Goal: Task Accomplishment & Management: Use online tool/utility

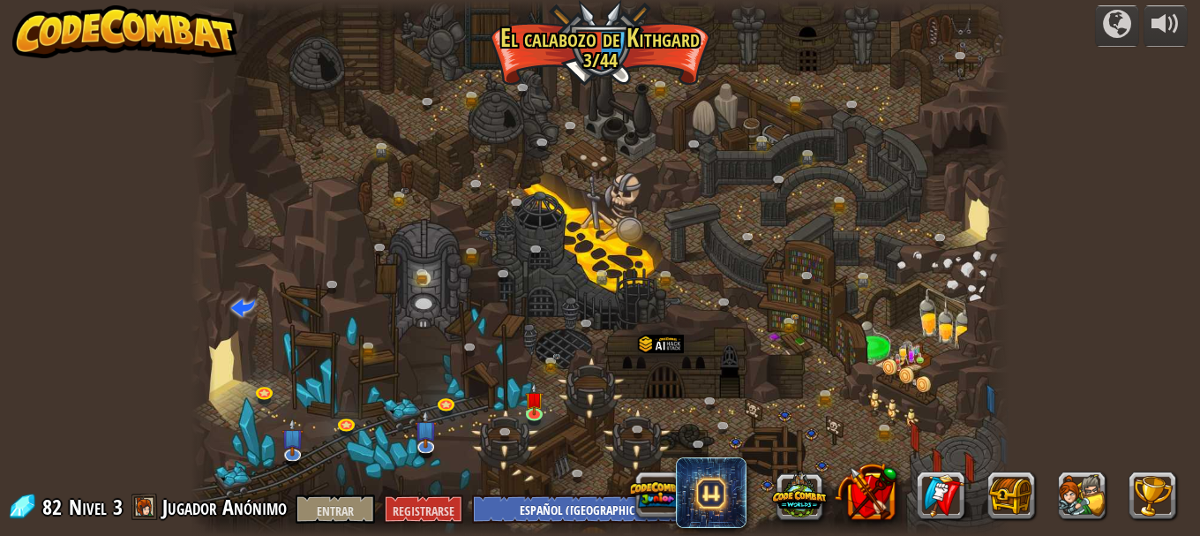
select select "es-419"
click at [1009, 297] on div at bounding box center [997, 268] width 25 height 536
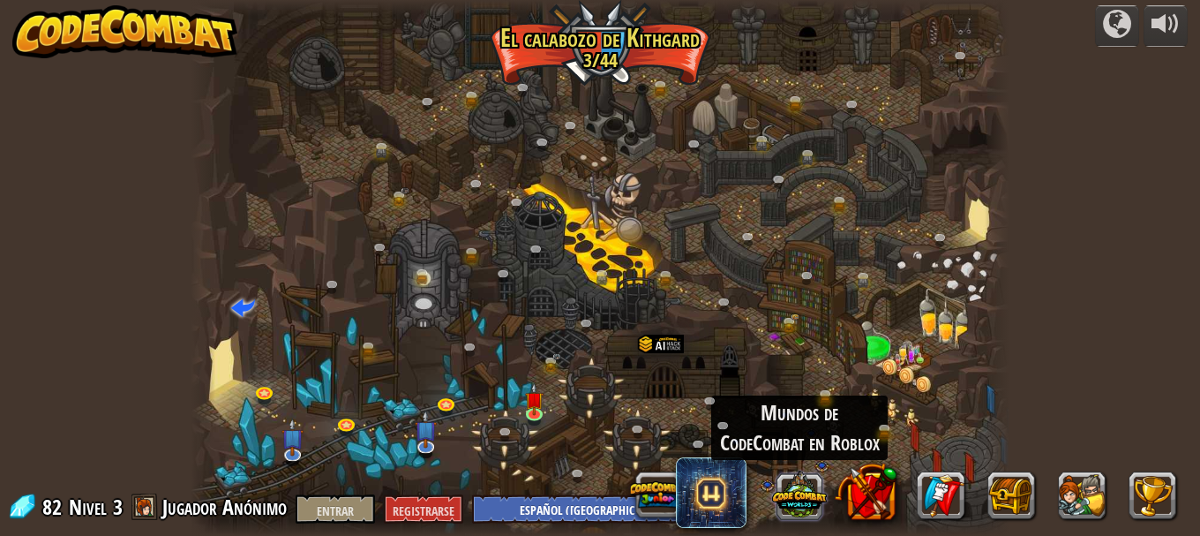
click at [799, 493] on button at bounding box center [799, 494] width 55 height 55
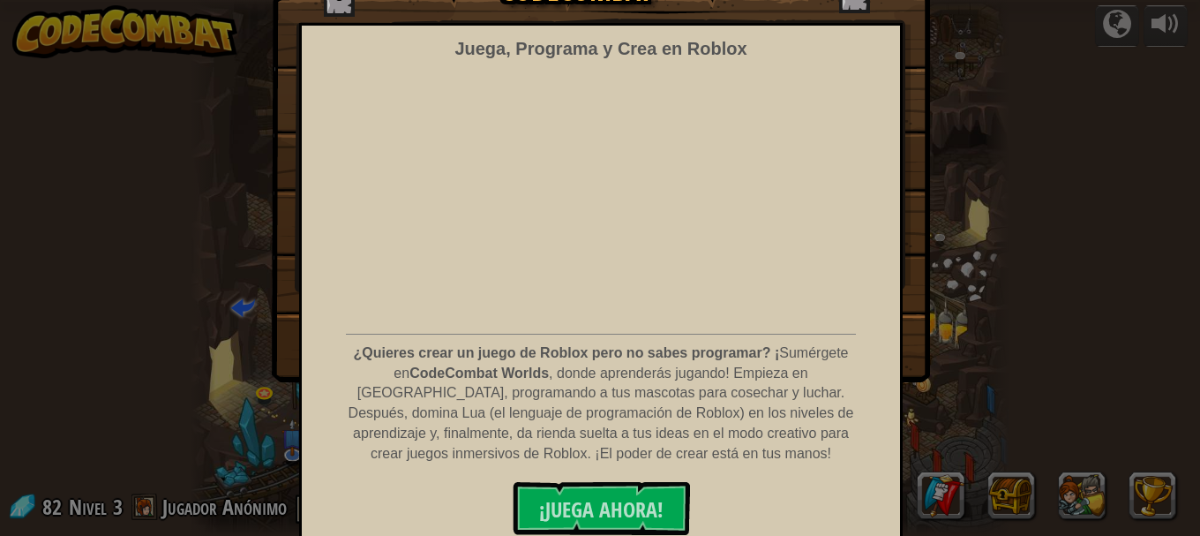
scroll to position [142, 0]
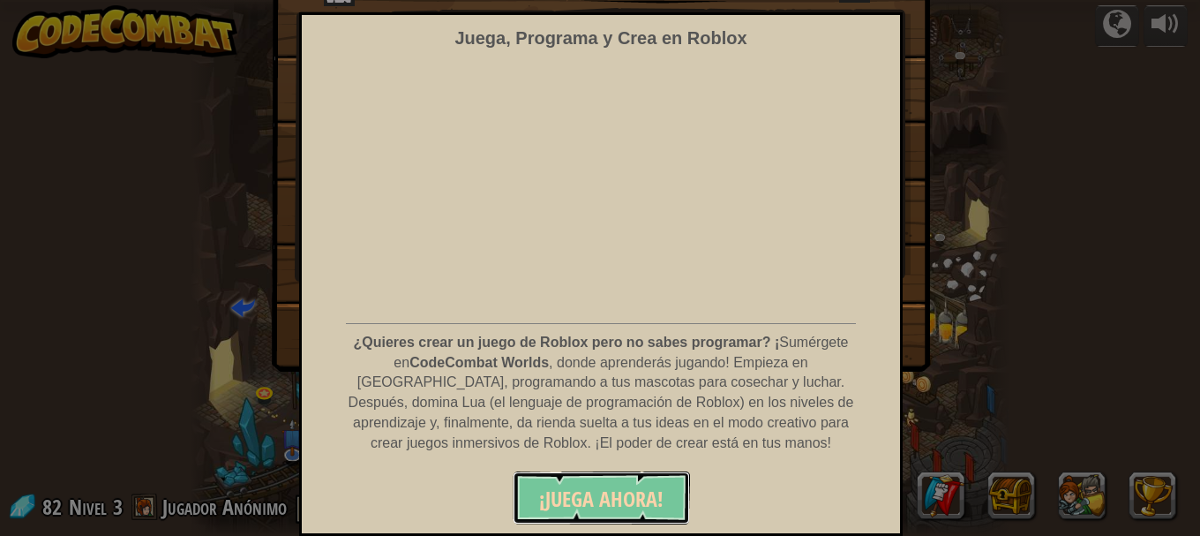
click at [629, 482] on button "¡JUEGA AHORA!" at bounding box center [601, 497] width 177 height 53
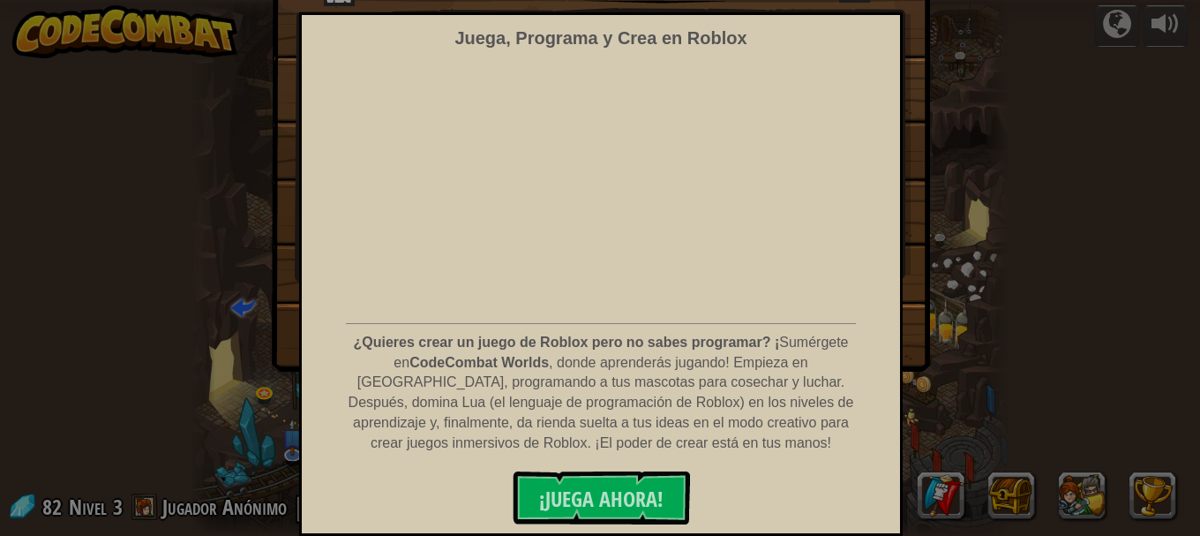
click at [1066, 175] on div "Descubre los mundos de CodeCombat Juega, Programa y Crea en Roblox ¿Quieres cre…" at bounding box center [600, 140] width 1200 height 459
drag, startPoint x: 1071, startPoint y: 143, endPoint x: 1192, endPoint y: 164, distance: 122.8
click at [1192, 164] on div "Descubre los mundos de CodeCombat Juega, Programa y Crea en Roblox ¿Quieres cre…" at bounding box center [600, 268] width 1200 height 536
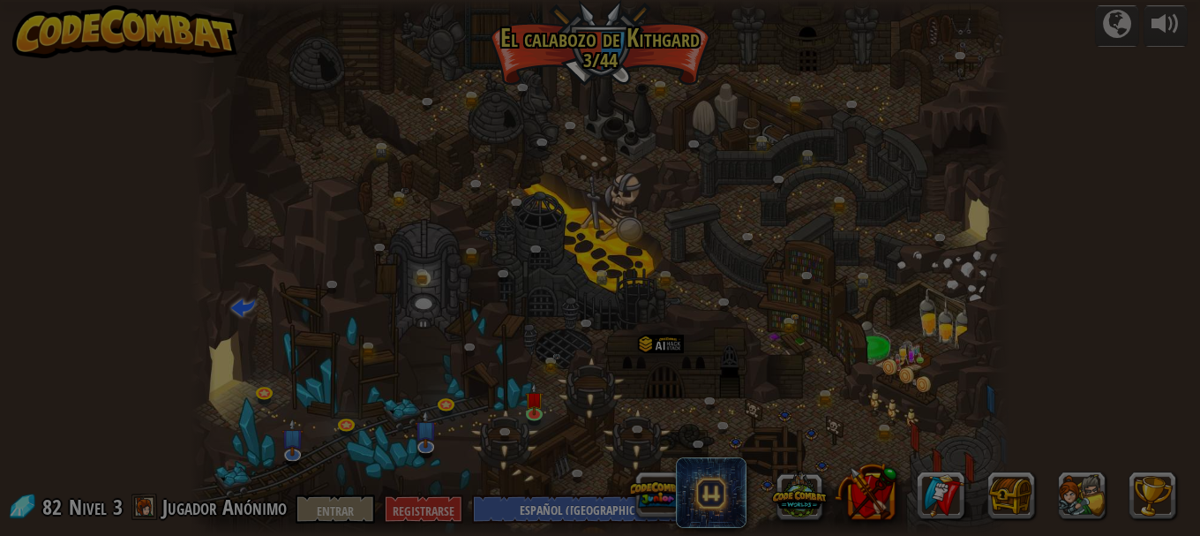
scroll to position [0, 0]
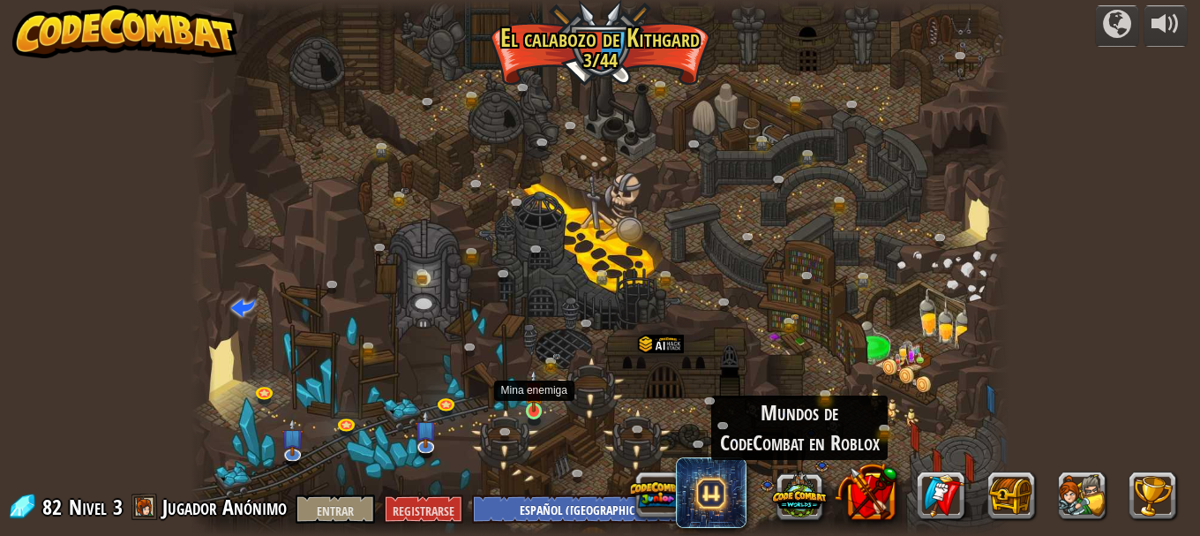
click at [531, 409] on img at bounding box center [533, 390] width 19 height 43
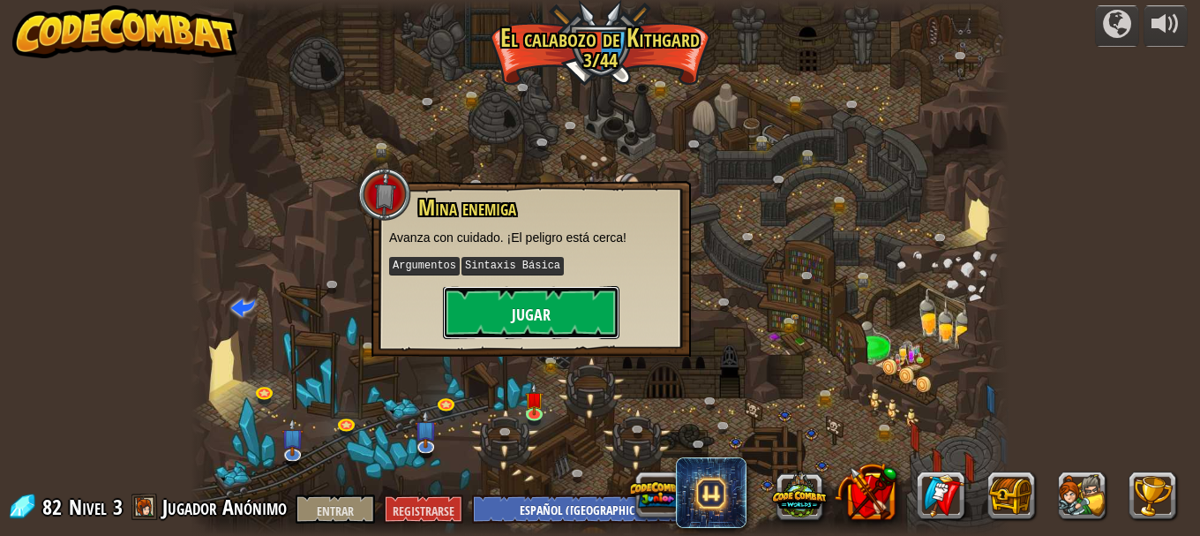
click at [542, 312] on font "Jugar" at bounding box center [531, 315] width 39 height 22
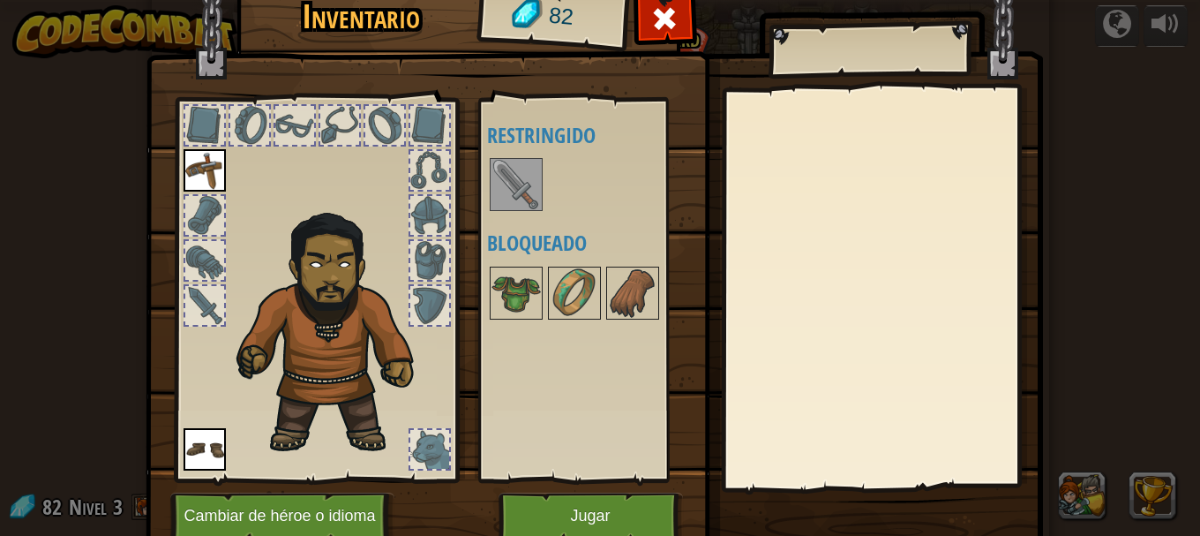
click at [501, 169] on img at bounding box center [516, 184] width 49 height 49
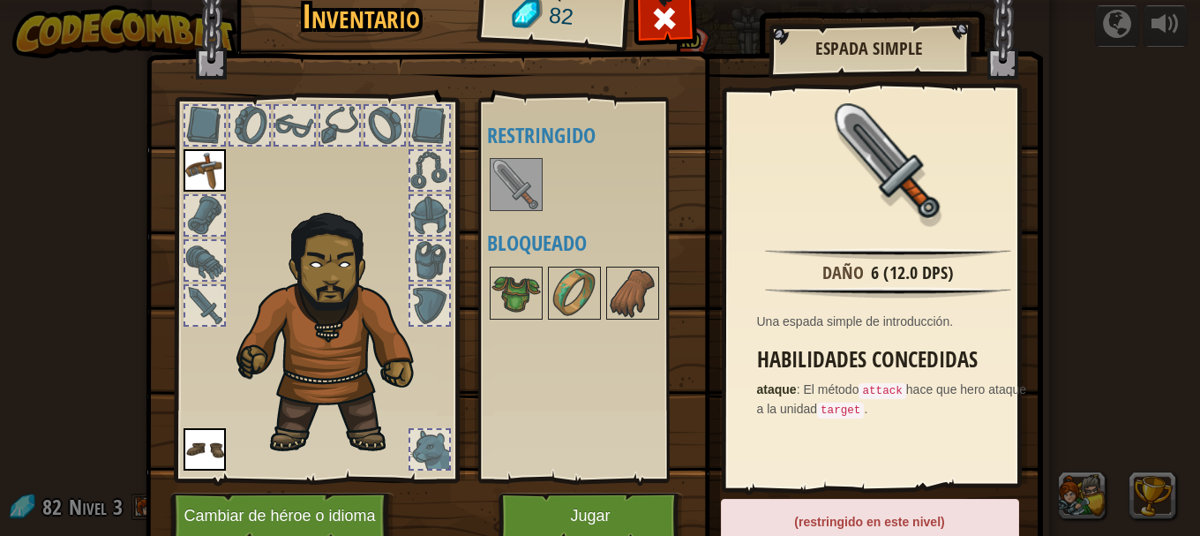
click at [499, 190] on img at bounding box center [516, 184] width 49 height 49
click at [570, 508] on font "Jugar" at bounding box center [590, 517] width 40 height 18
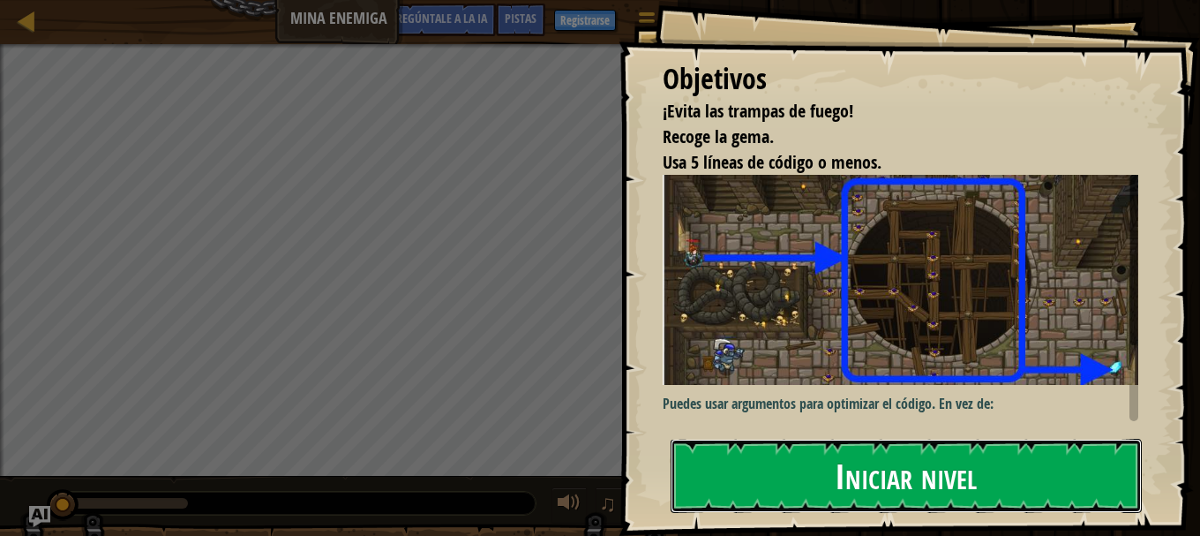
click at [822, 478] on button "Iniciar nivel" at bounding box center [906, 476] width 471 height 74
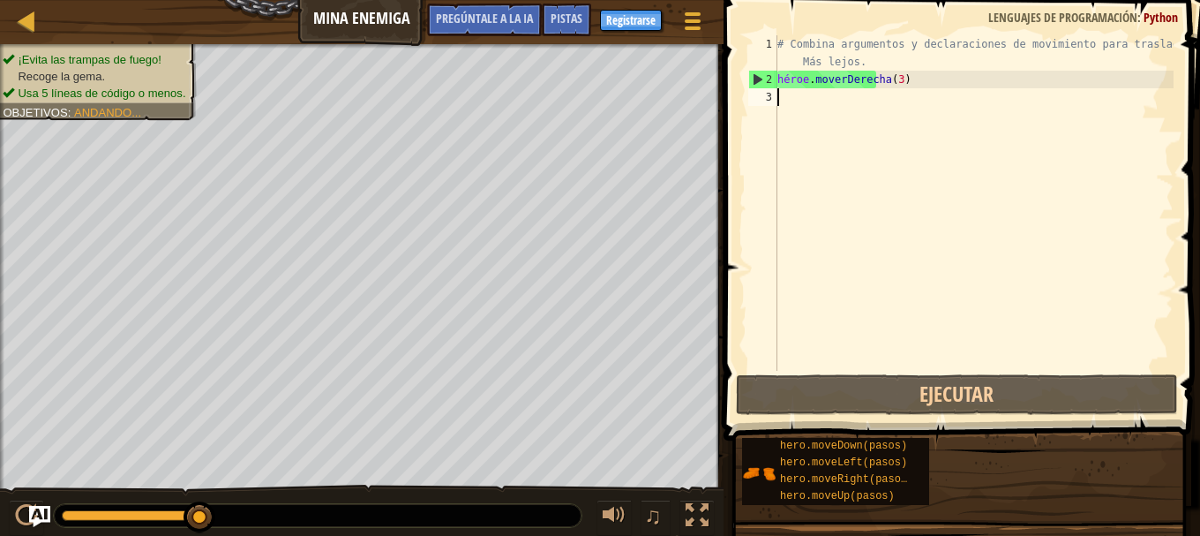
type textarea "j"
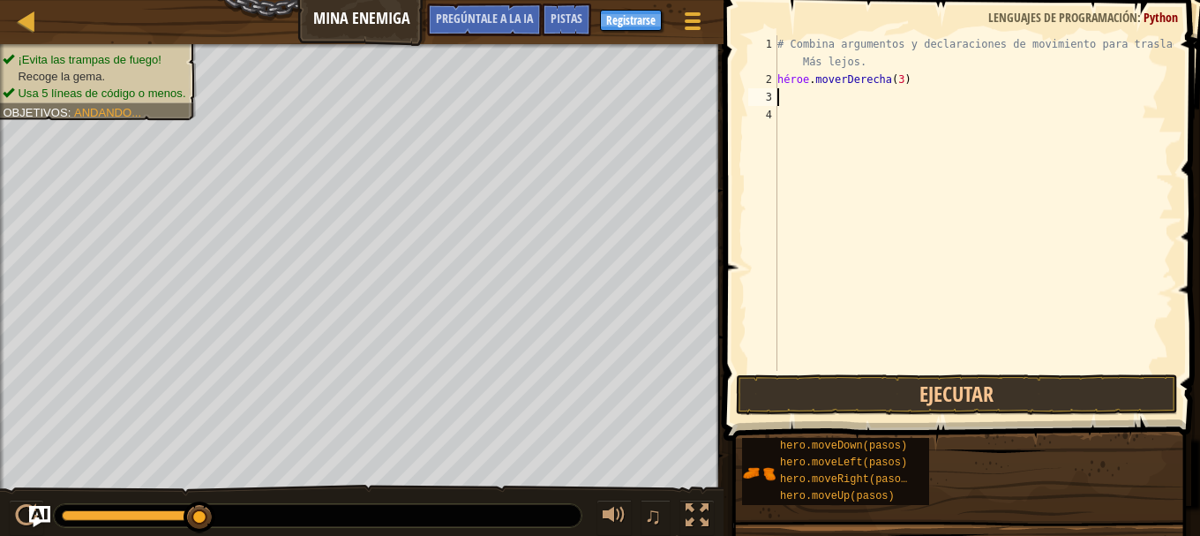
type textarea "h"
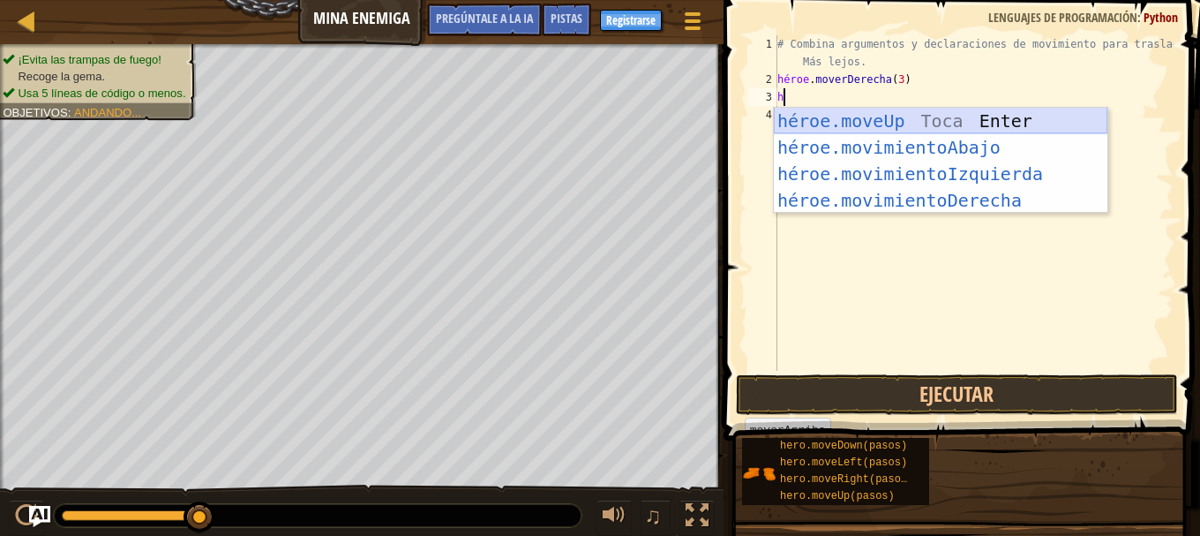
click at [864, 124] on div "héroe.moveUp Toca Enter héroe.movimientoAbajo ​ Toca Enter héroe.movimientoIzqu…" at bounding box center [941, 187] width 334 height 159
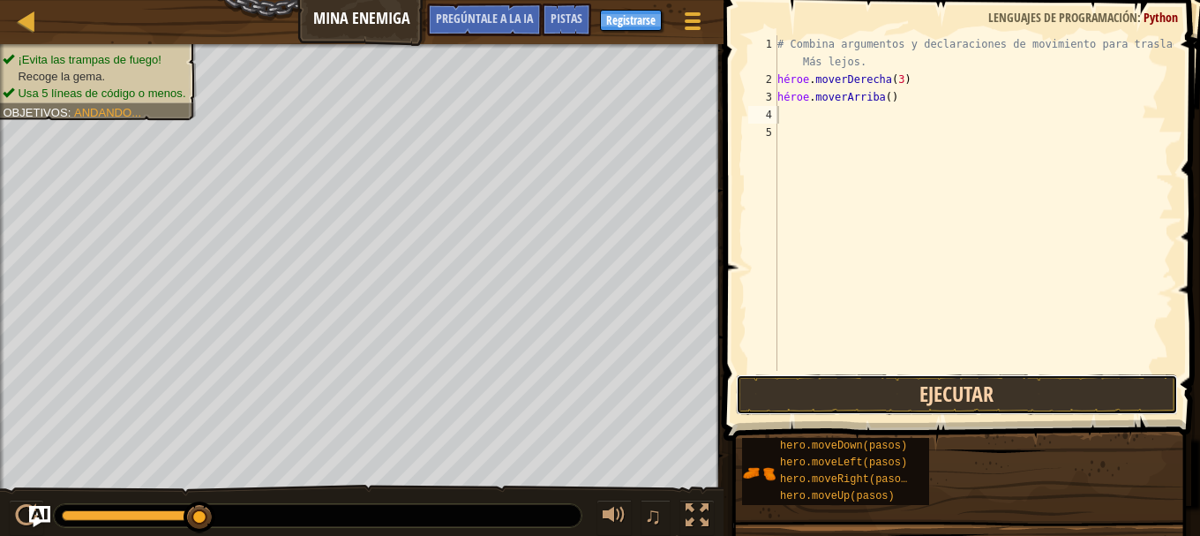
click at [871, 391] on button "Ejecutar" at bounding box center [957, 394] width 442 height 41
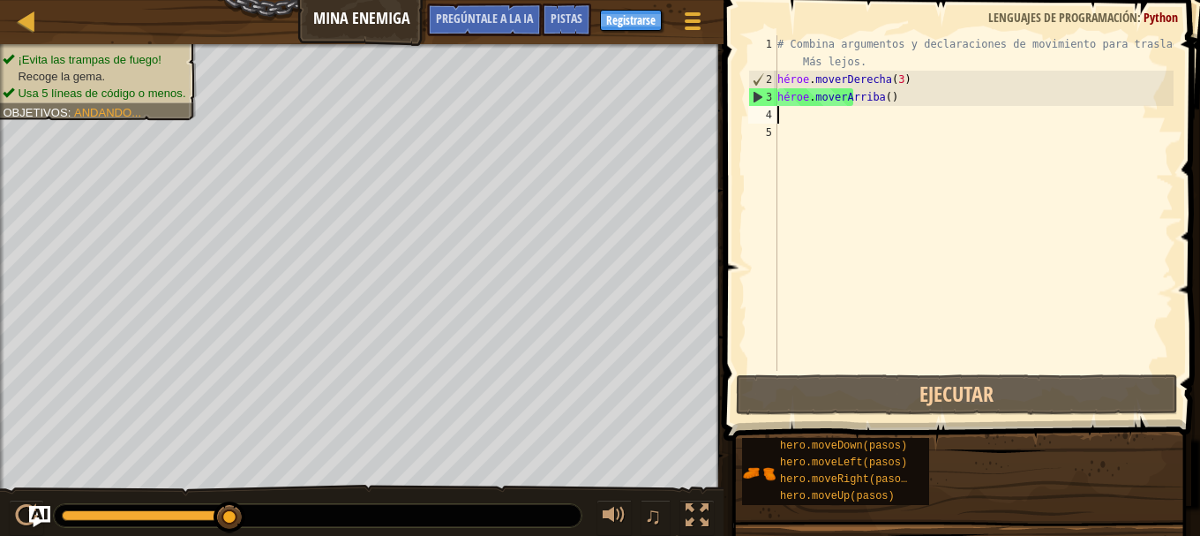
type textarea "h"
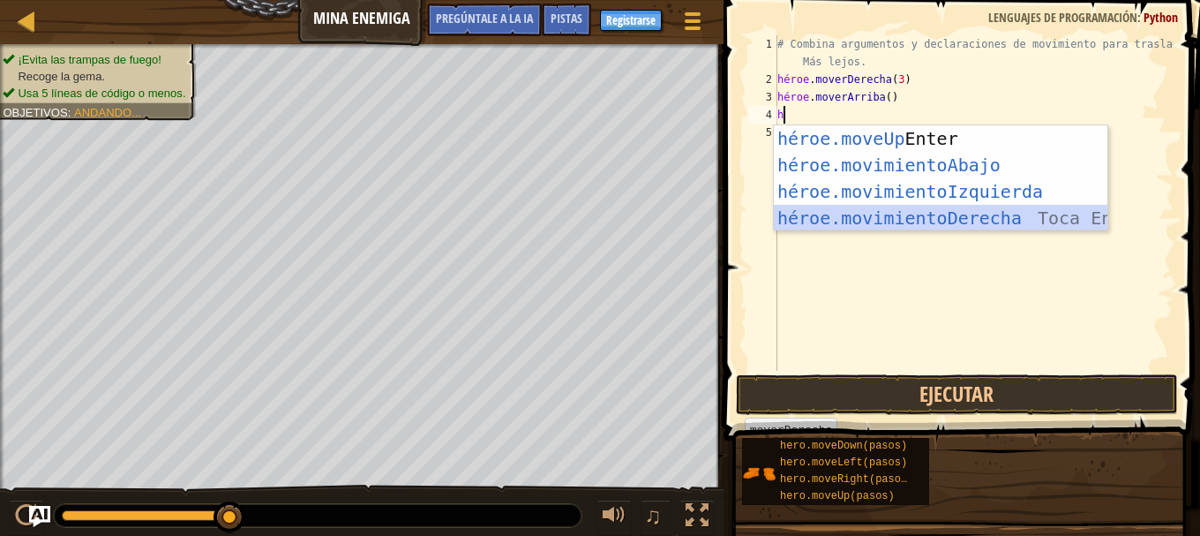
click at [843, 210] on div "héroe.moveUp Toca Enter héroe.movimientoAbajo ​ Toca Enter héroe.movimientoIzqu…" at bounding box center [941, 204] width 334 height 159
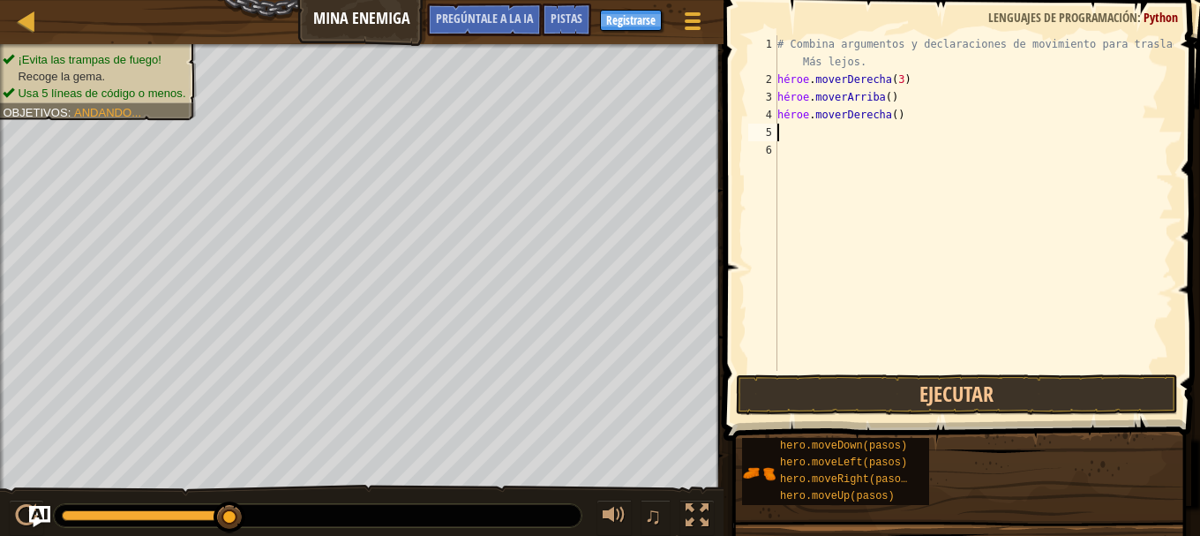
click at [818, 141] on div "# Combina argumentos y declaraciones de movimiento para trasladarte Más lejos. …" at bounding box center [974, 229] width 400 height 388
click at [810, 133] on div "# Combina argumentos y declaraciones de movimiento para trasladarte Más lejos. …" at bounding box center [974, 229] width 400 height 388
type textarea "h"
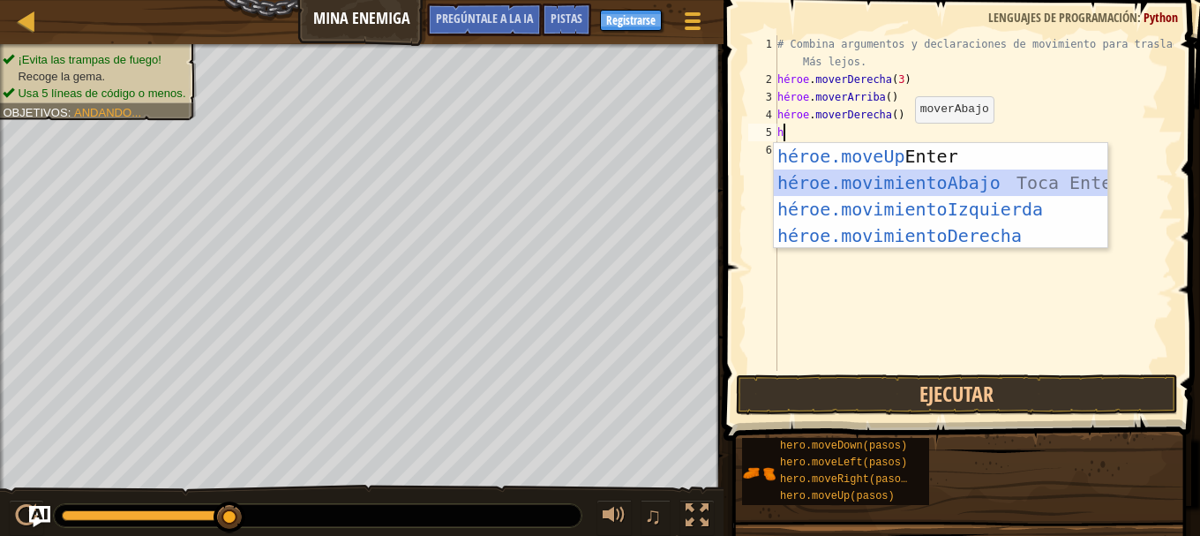
click at [899, 179] on div "héroe.moveUp Toca Enter héroe.movimientoAbajo ​ Toca Enter héroe.movimientoIzqu…" at bounding box center [941, 222] width 334 height 159
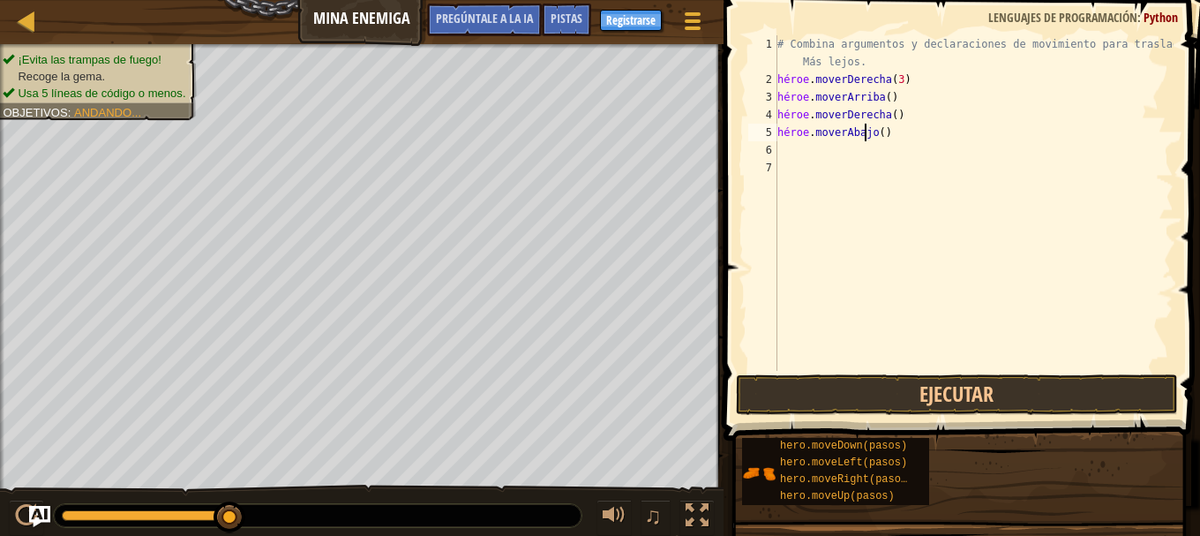
click at [899, 132] on div "# Combina argumentos y declaraciones de movimiento para trasladarte Más lejos. …" at bounding box center [974, 229] width 400 height 388
click at [900, 132] on div "# Combina argumentos y declaraciones de movimiento para trasladarte Más lejos. …" at bounding box center [974, 229] width 400 height 388
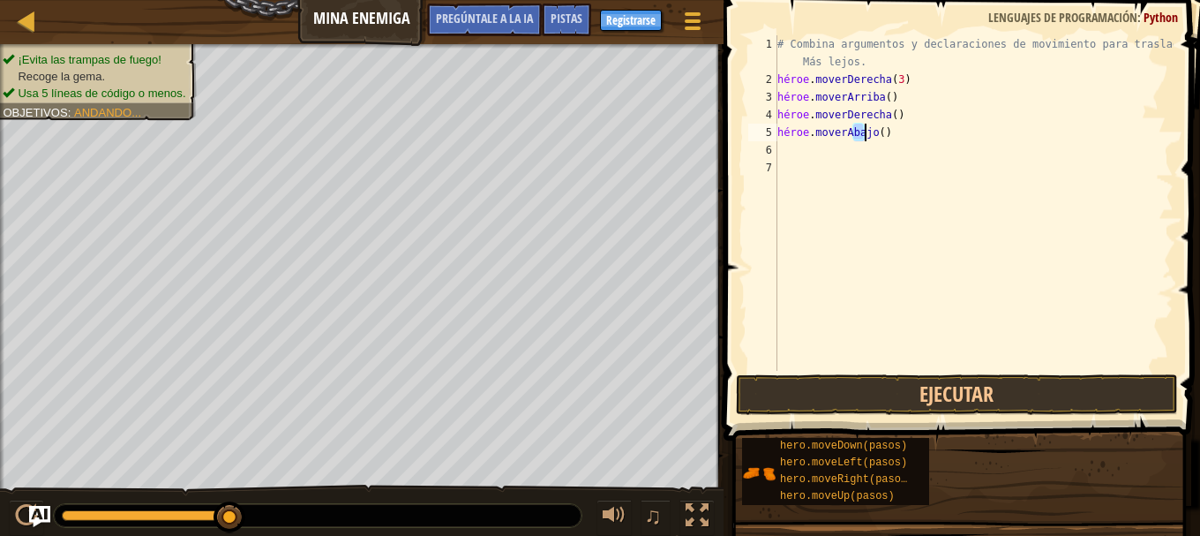
click at [900, 132] on div "# Combina argumentos y declaraciones de movimiento para trasladarte Más lejos. …" at bounding box center [974, 202] width 400 height 335
click at [900, 132] on div "# Combina argumentos y declaraciones de movimiento para trasladarte Más lejos. …" at bounding box center [974, 229] width 400 height 388
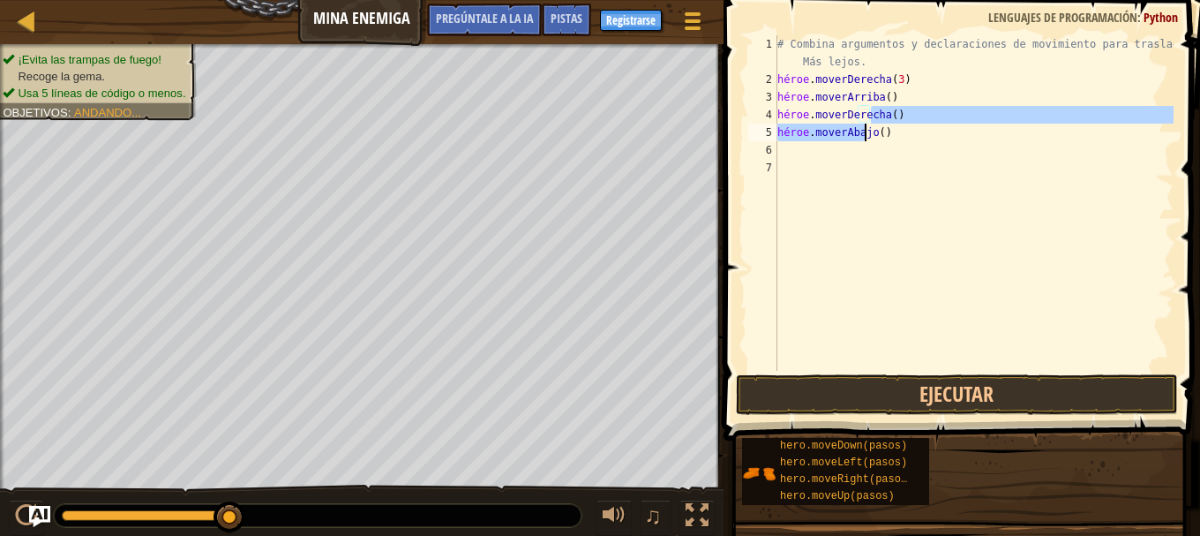
drag, startPoint x: 924, startPoint y: 122, endPoint x: 932, endPoint y: 130, distance: 11.2
click at [932, 130] on div "# Combina argumentos y declaraciones de movimiento para trasladarte Más lejos. …" at bounding box center [974, 229] width 400 height 388
click at [932, 130] on div "# Combina argumentos y declaraciones de movimiento para trasladarte Más lejos. …" at bounding box center [974, 202] width 400 height 335
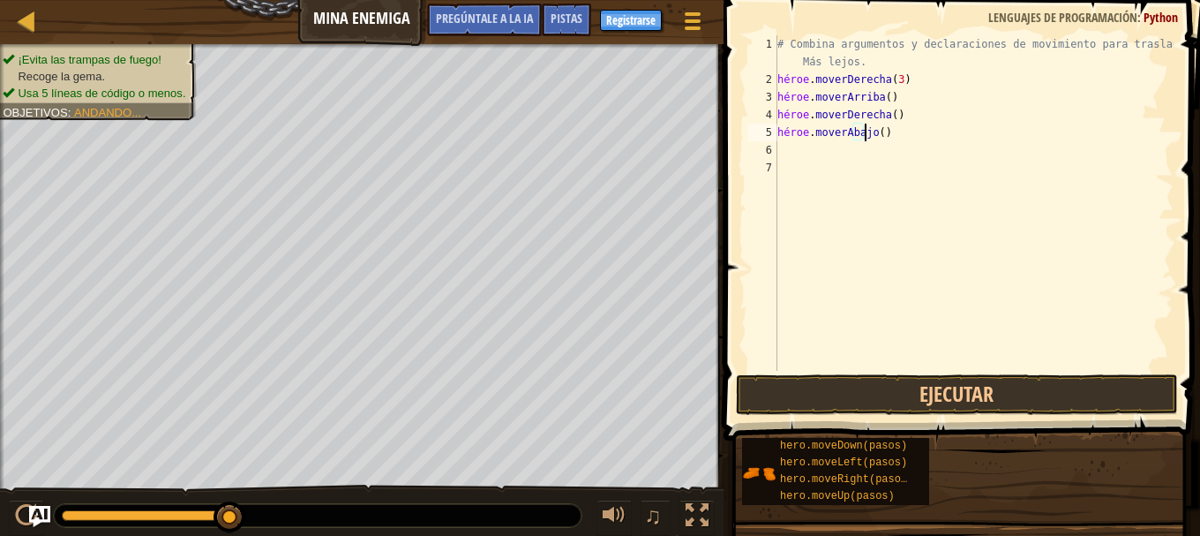
click at [923, 134] on div "# Combina argumentos y declaraciones de movimiento para trasladarte Más lejos. …" at bounding box center [974, 229] width 400 height 388
click at [928, 137] on div "# Combina argumentos y declaraciones de movimiento para trasladarte Más lejos. …" at bounding box center [974, 229] width 400 height 388
click at [928, 129] on div "# Combina argumentos y declaraciones de movimiento para trasladarte Más lejos. …" at bounding box center [974, 229] width 400 height 388
type textarea "hero.moveDown()"
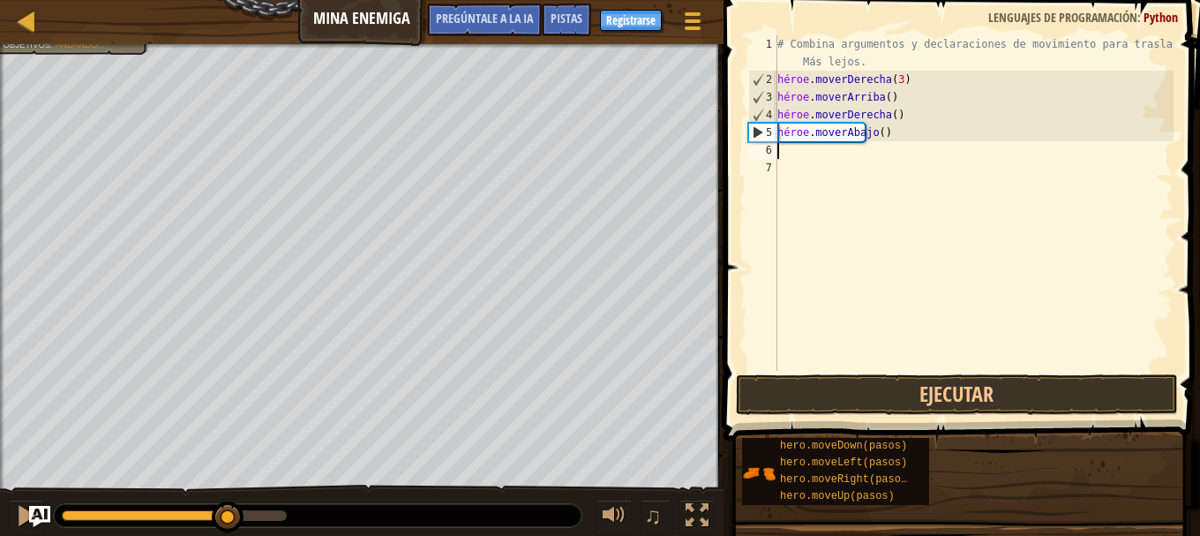
click at [827, 158] on div "# Combina argumentos y declaraciones de movimiento para trasladarte Más lejos. …" at bounding box center [974, 229] width 400 height 388
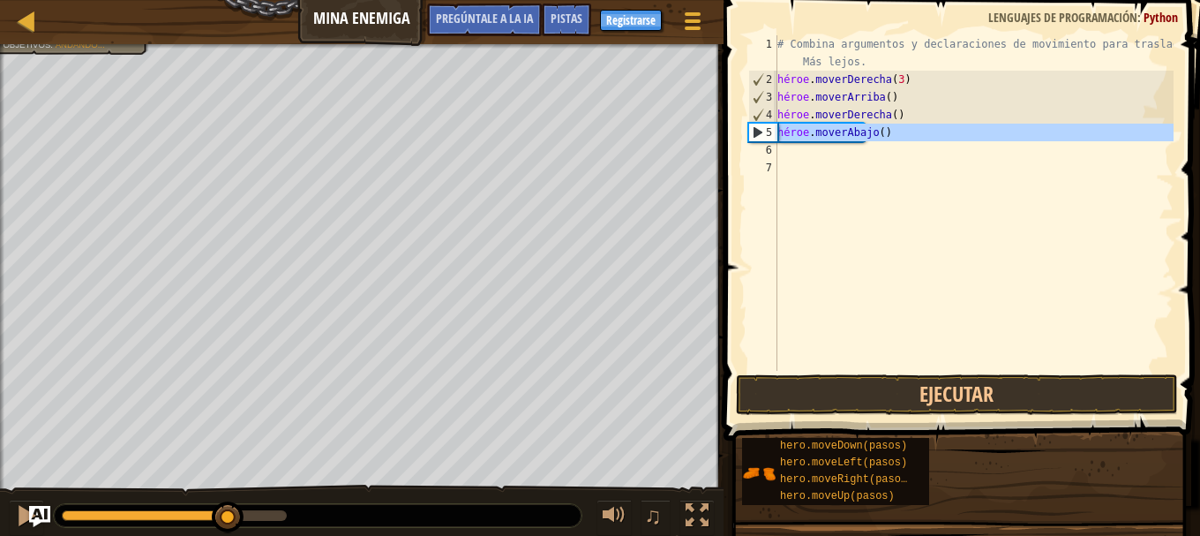
click at [757, 128] on div "5" at bounding box center [763, 133] width 28 height 18
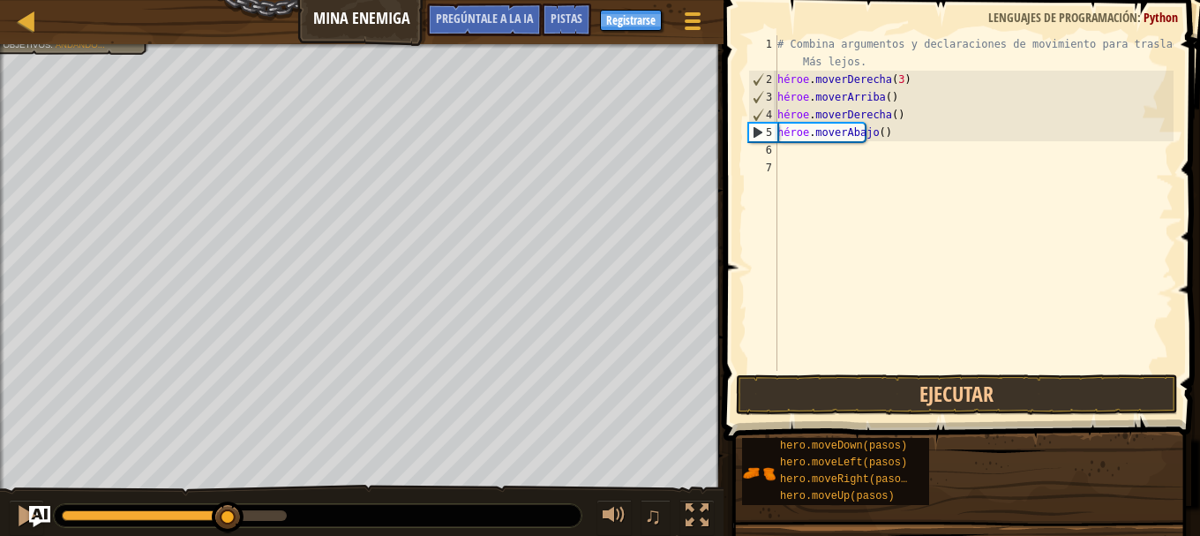
click at [757, 128] on div "5" at bounding box center [763, 133] width 28 height 18
type textarea "hero.moveDown()"
click at [796, 150] on div "# Combina argumentos y declaraciones de movimiento para trasladarte Más lejos. …" at bounding box center [974, 229] width 400 height 388
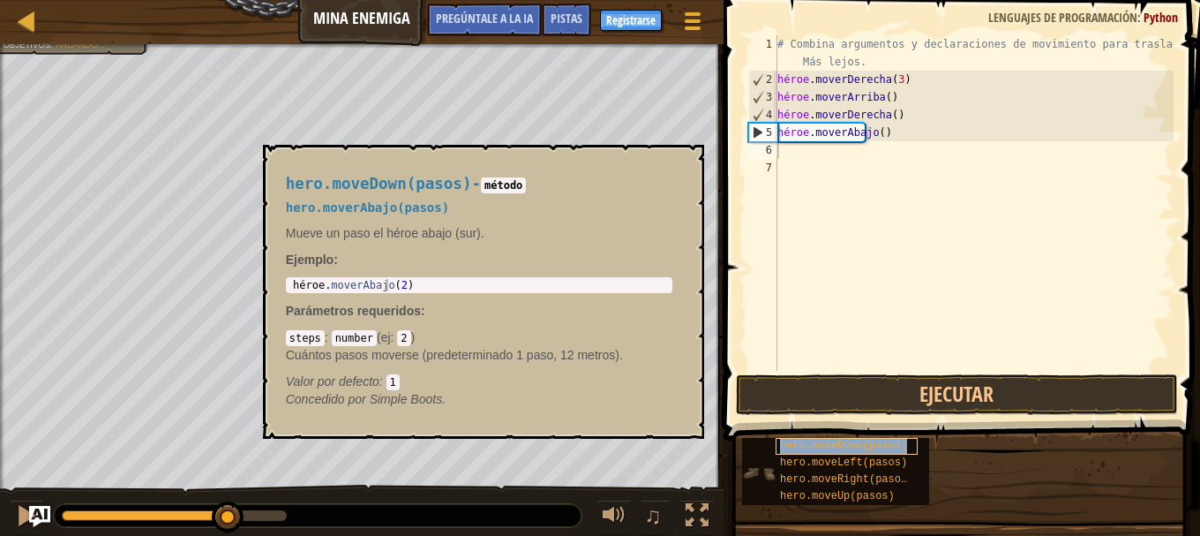
click at [854, 449] on font "hero.moveDown(pasos)" at bounding box center [843, 446] width 127 height 12
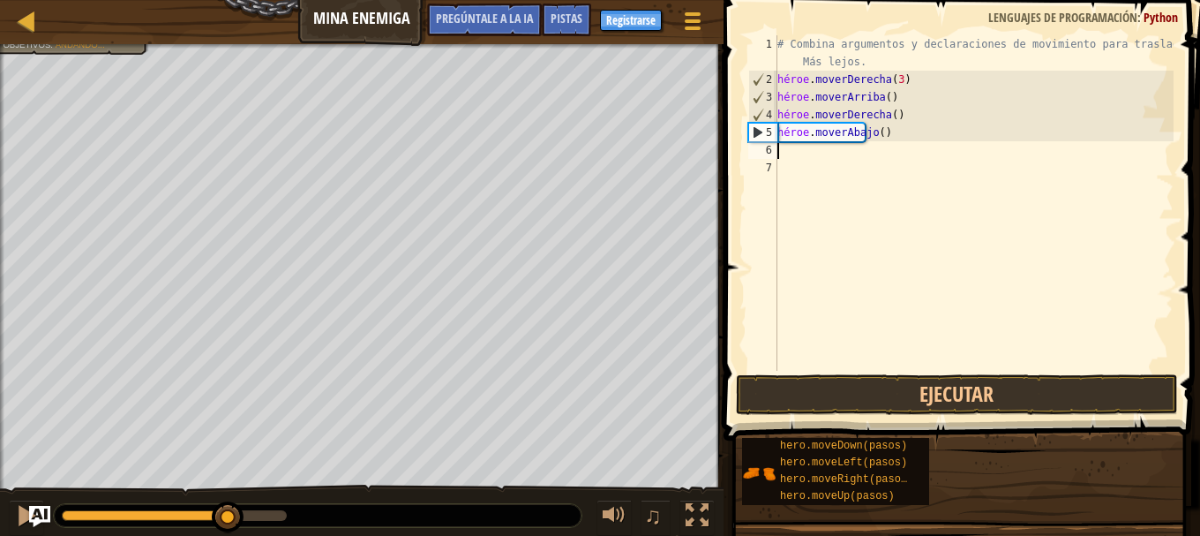
type textarea "h"
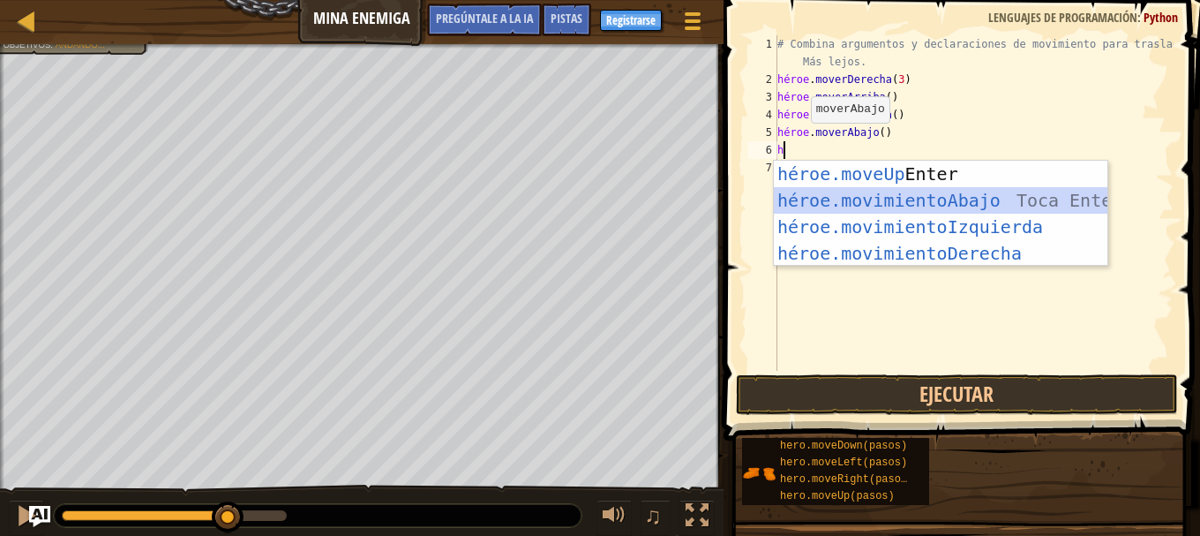
click at [877, 200] on div "héroe.moveUp Toca Enter héroe.movimientoAbajo ​ Toca Enter héroe.movimientoIzqu…" at bounding box center [941, 240] width 334 height 159
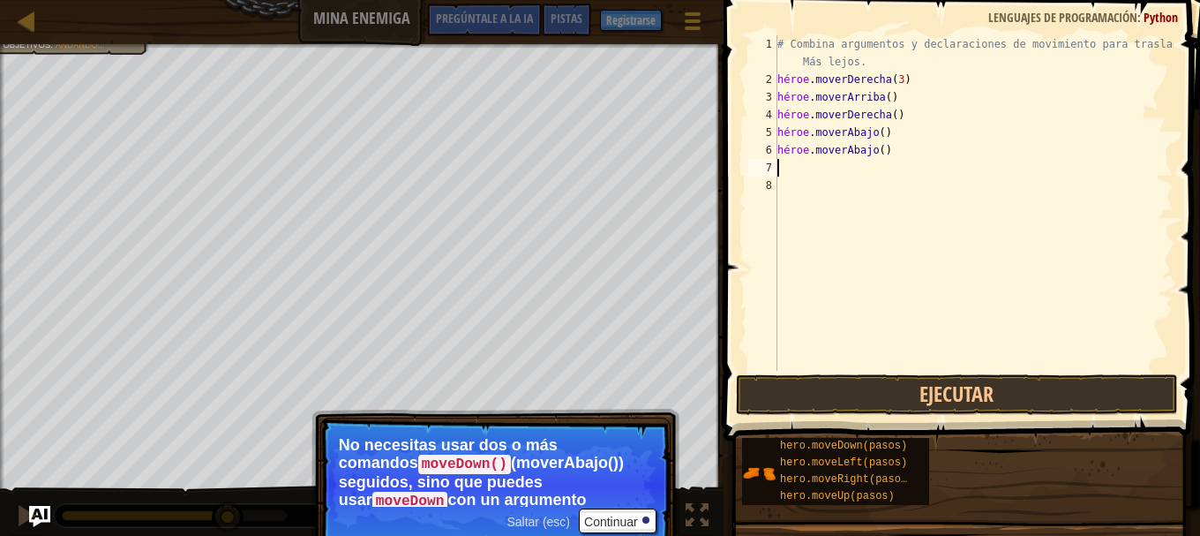
click at [814, 172] on div "# Combina argumentos y declaraciones de movimiento para trasladarte Más lejos. …" at bounding box center [974, 229] width 400 height 388
click at [899, 400] on button "Ejecutar" at bounding box center [957, 394] width 442 height 41
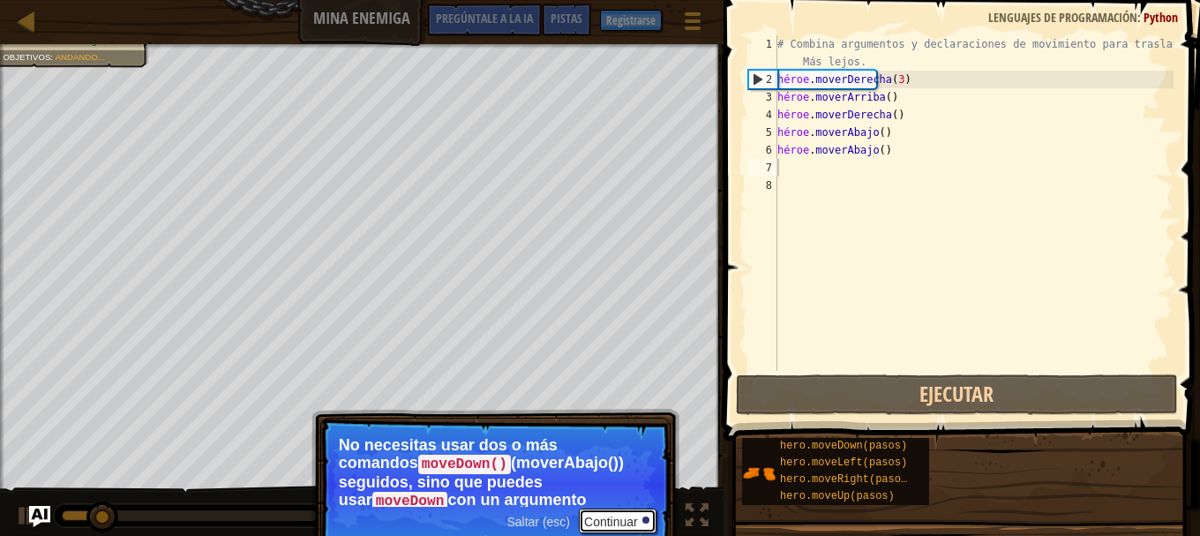
click at [629, 515] on font "Continuar" at bounding box center [611, 522] width 54 height 14
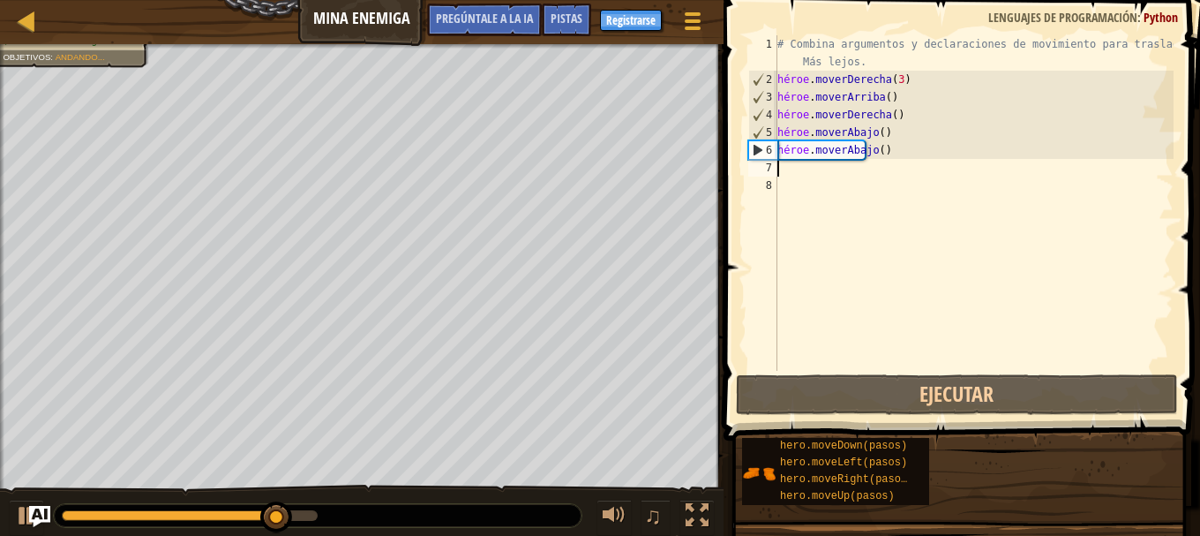
click at [796, 163] on div "# Combina argumentos y declaraciones de movimiento para trasladarte Más lejos. …" at bounding box center [974, 229] width 400 height 388
type textarea "h"
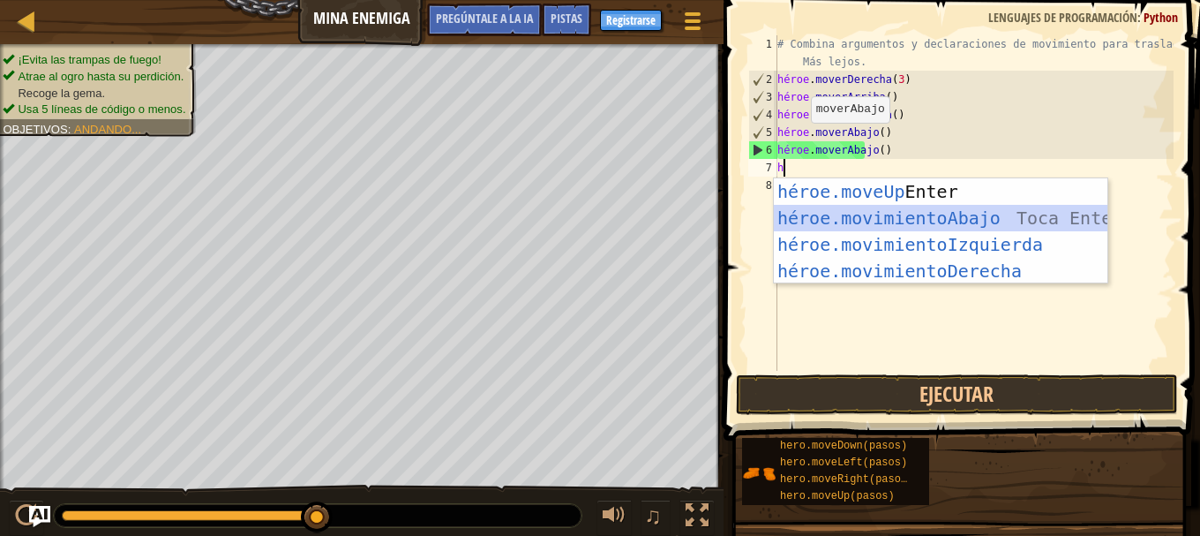
click at [901, 230] on div "héroe.moveUp Toca Enter héroe.movimientoAbajo ​ Toca Enter héroe.movimientoIzqu…" at bounding box center [941, 257] width 334 height 159
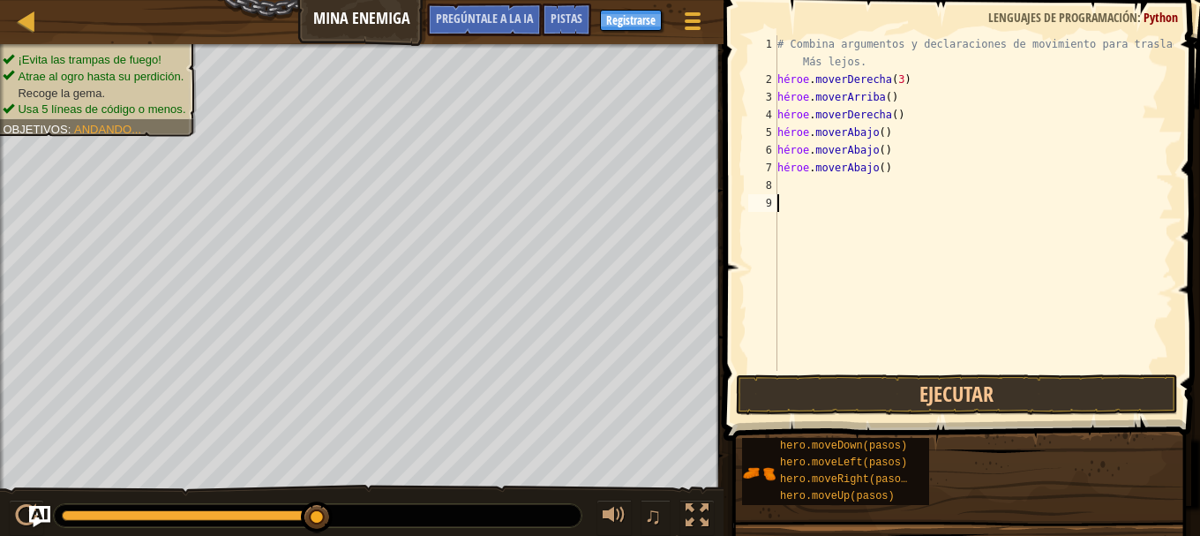
click at [825, 200] on div "# Combina argumentos y declaraciones de movimiento para trasladarte Más lejos. …" at bounding box center [974, 229] width 400 height 388
click at [822, 184] on div "# Combina argumentos y declaraciones de movimiento para trasladarte Más lejos. …" at bounding box center [974, 229] width 400 height 388
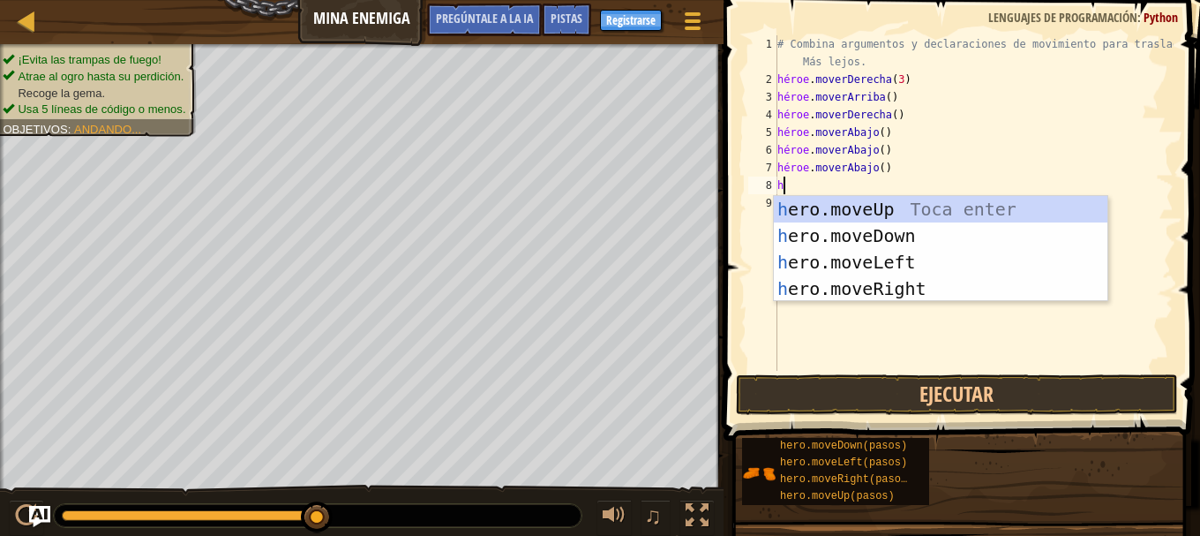
type textarea "h"
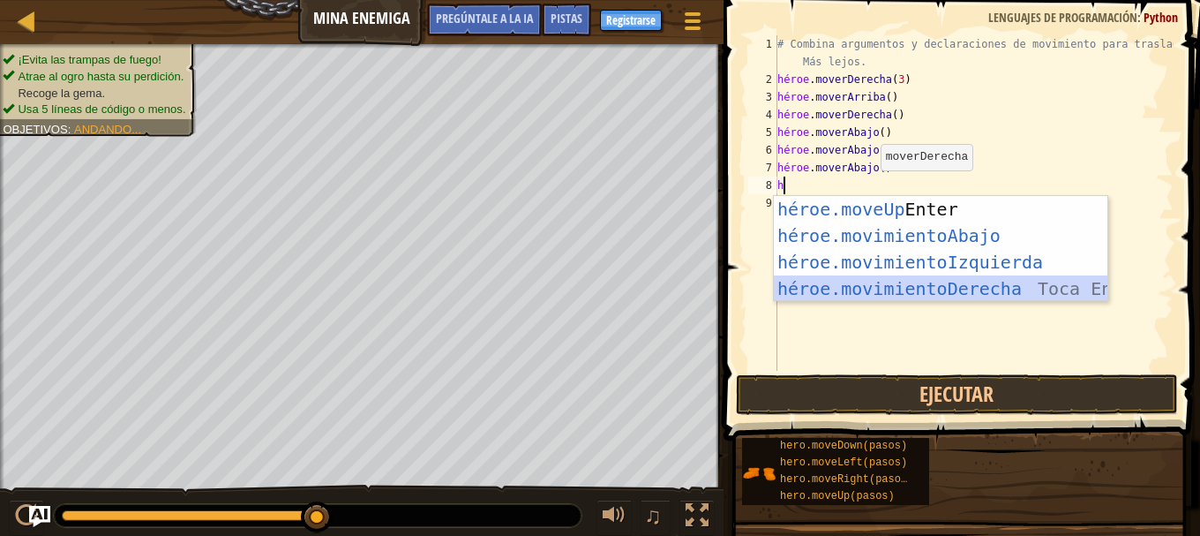
click at [888, 289] on div "héroe.moveUp Toca Enter héroe.movimientoAbajo ​ Toca Enter héroe.movimientoIzqu…" at bounding box center [941, 275] width 334 height 159
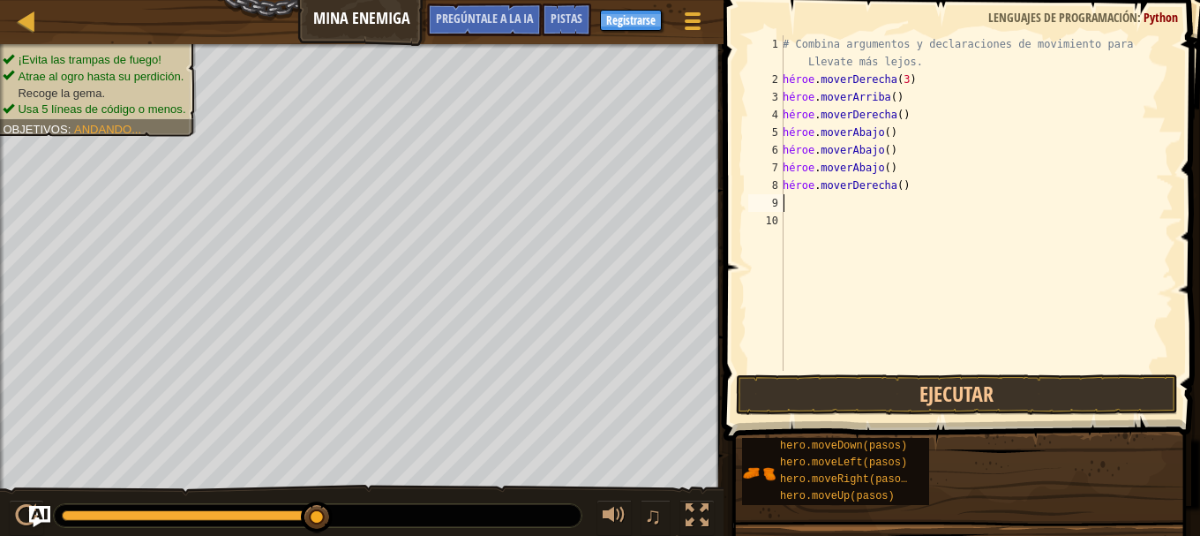
click at [820, 211] on div "# Combina argumentos y declaraciones de movimiento para Llevate más lejos. héro…" at bounding box center [976, 229] width 395 height 388
type textarea "h"
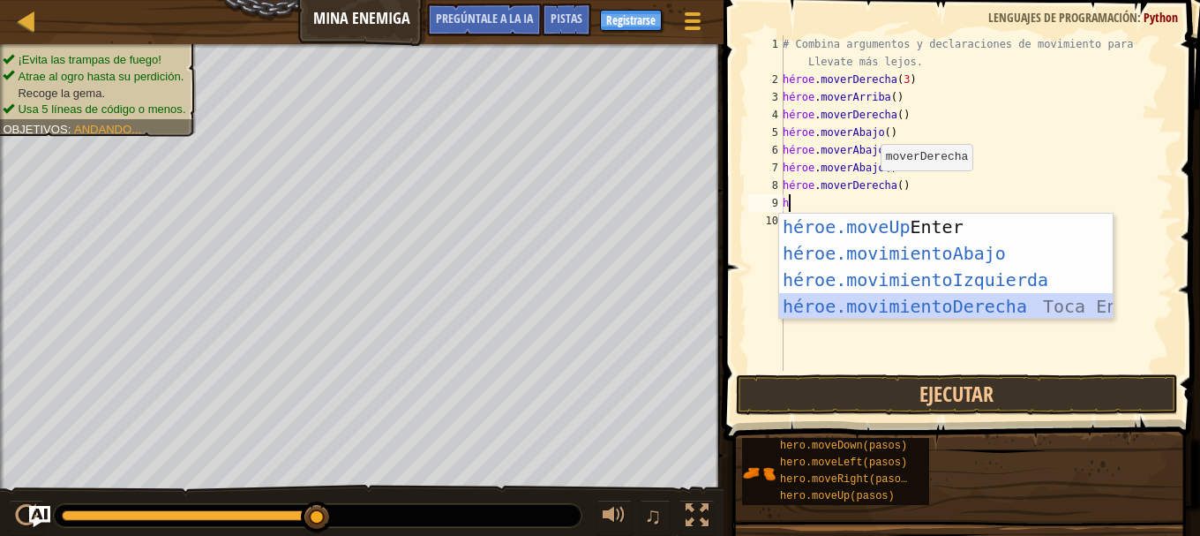
click at [899, 305] on div "héroe.moveUp Toca Enter héroe.movimientoAbajo ​ Toca Enter héroe.movimientoIzqu…" at bounding box center [946, 293] width 334 height 159
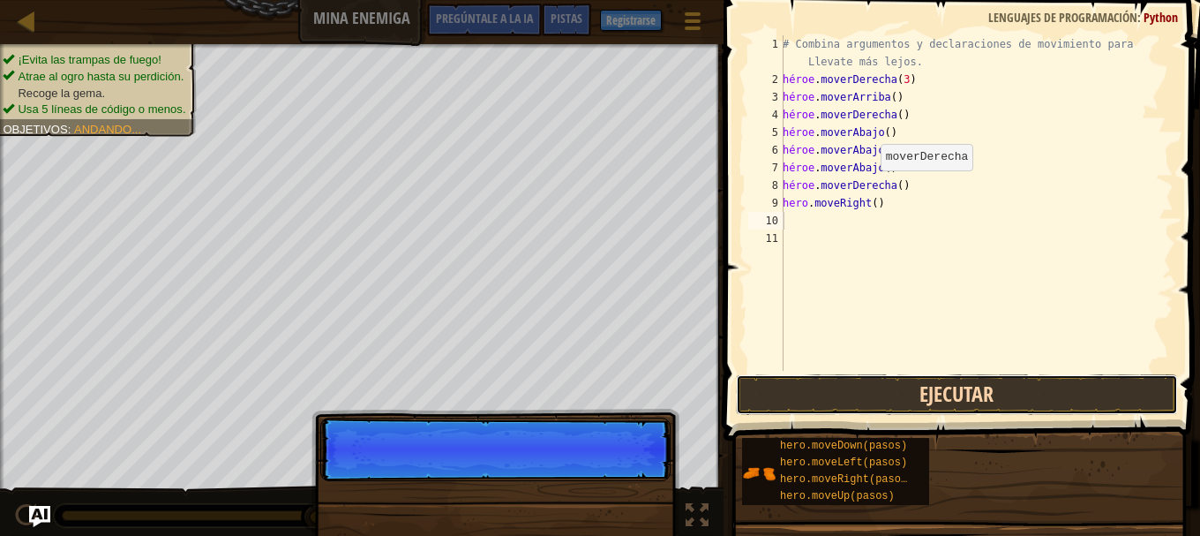
click at [907, 390] on button "Ejecutar" at bounding box center [957, 394] width 442 height 41
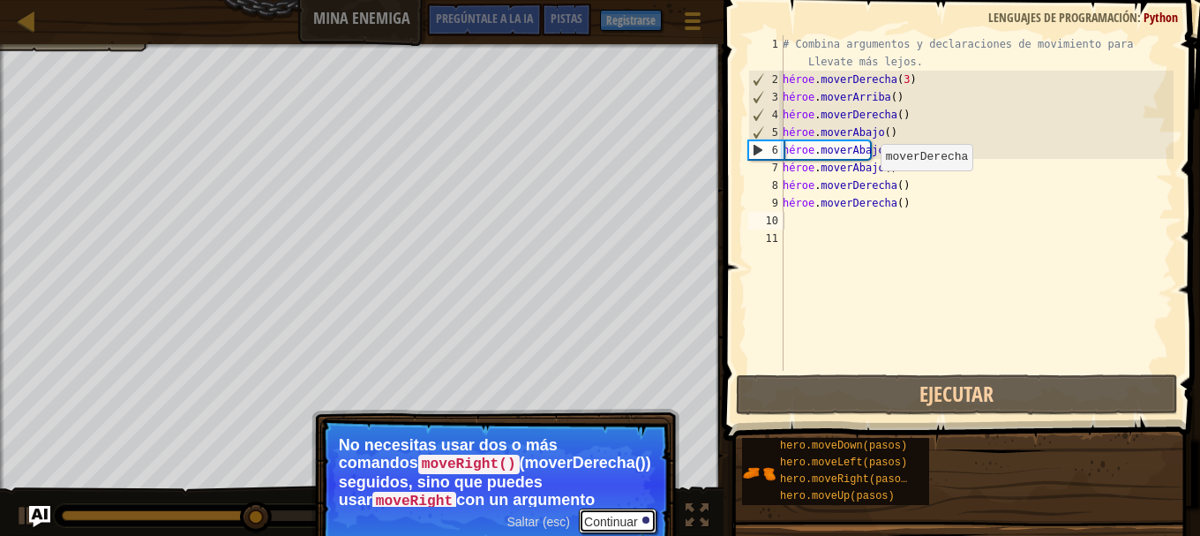
click at [618, 516] on font "Continuar" at bounding box center [611, 522] width 54 height 14
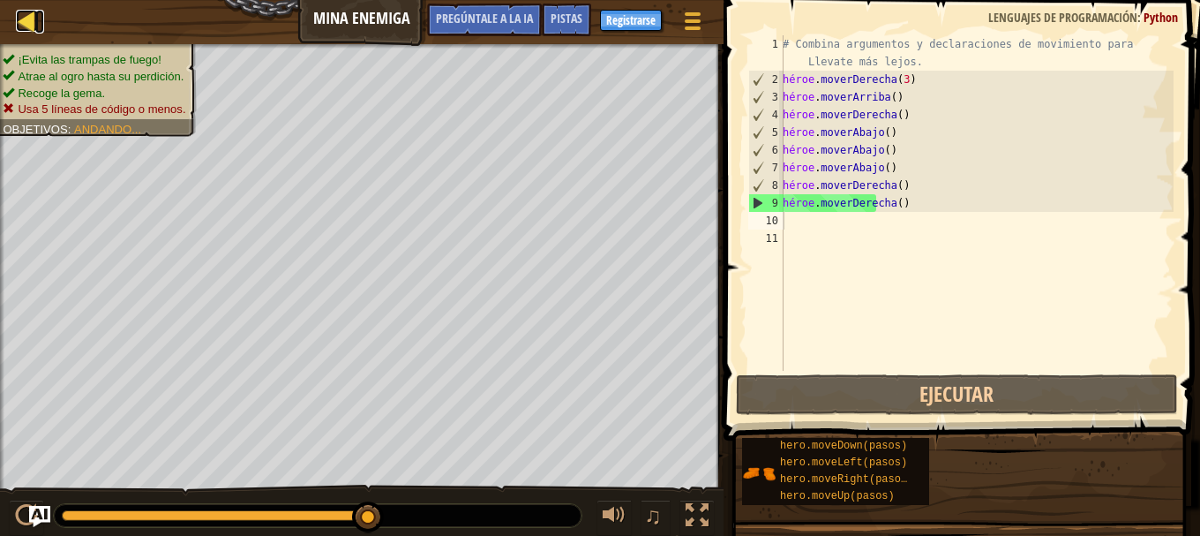
click at [28, 22] on div at bounding box center [27, 21] width 22 height 22
select select "es-419"
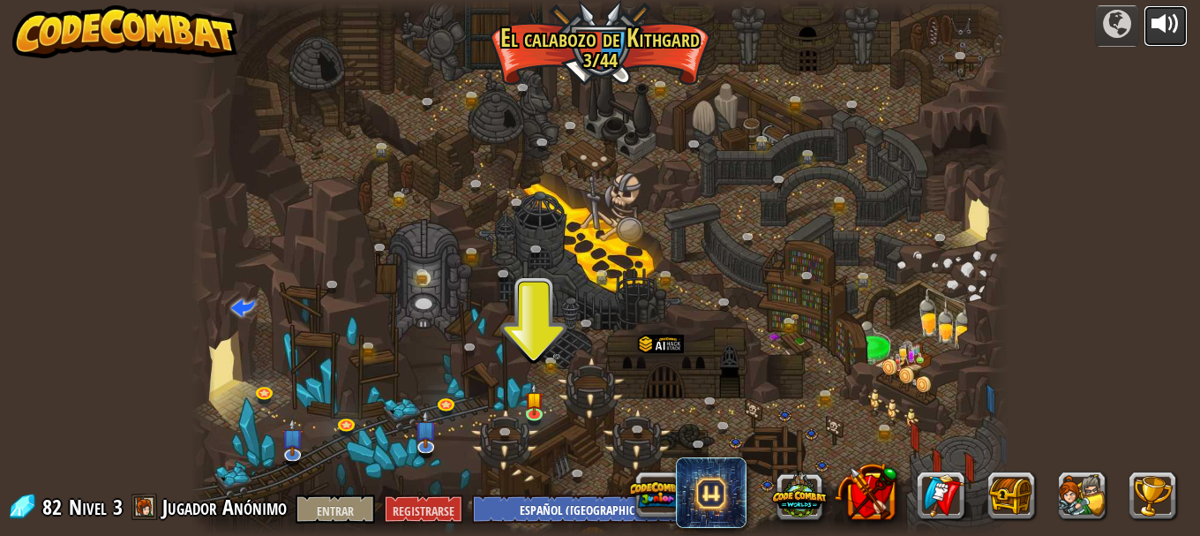
click at [1164, 21] on div at bounding box center [1166, 24] width 28 height 28
